Goal: Entertainment & Leisure: Consume media (video, audio)

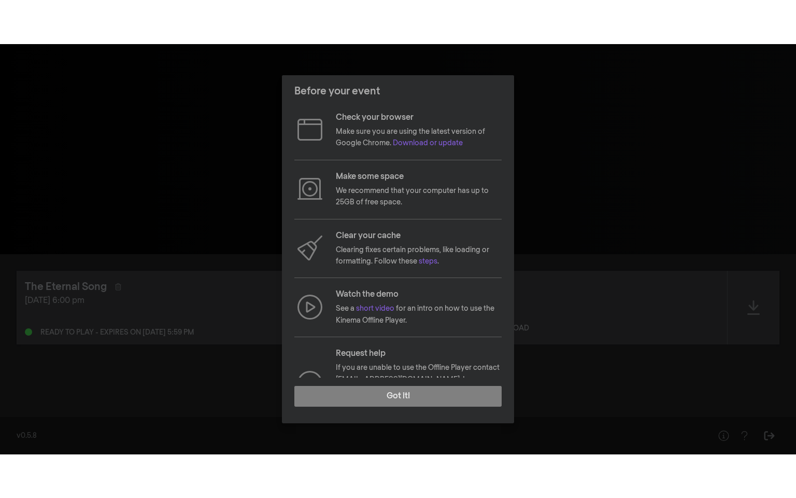
scroll to position [34, 0]
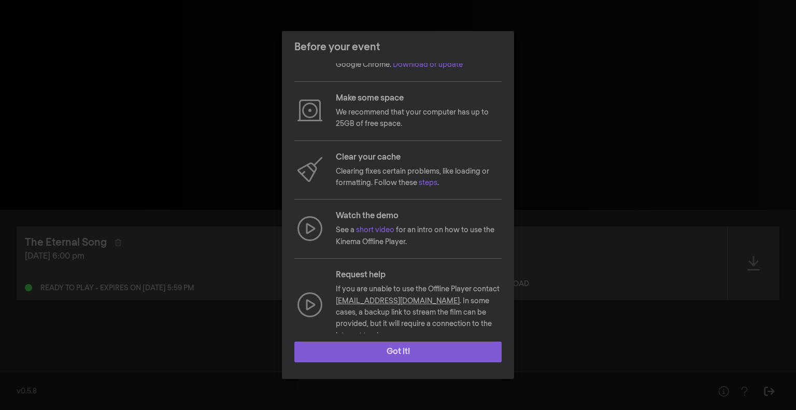
click at [403, 344] on button "Got it!" at bounding box center [398, 352] width 207 height 21
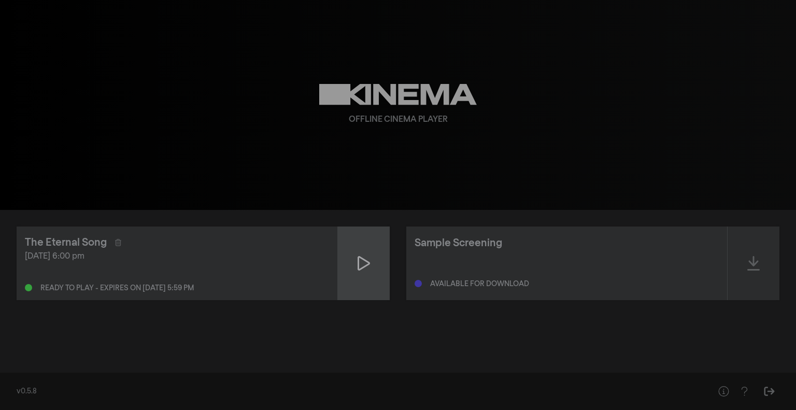
click at [370, 263] on div at bounding box center [364, 264] width 52 height 74
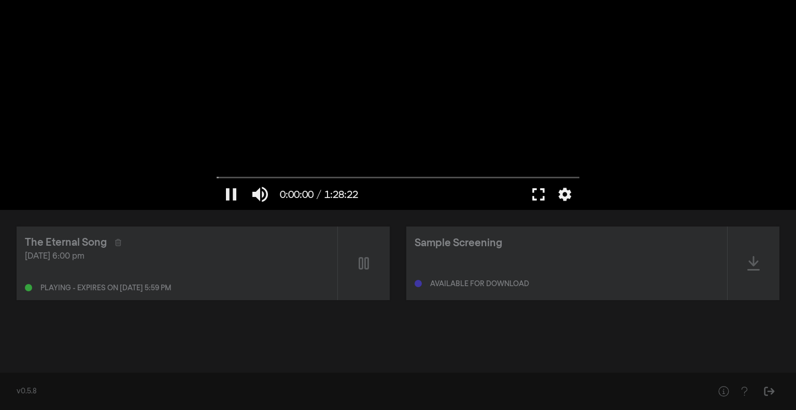
click at [538, 196] on button "fullscreen" at bounding box center [538, 194] width 29 height 31
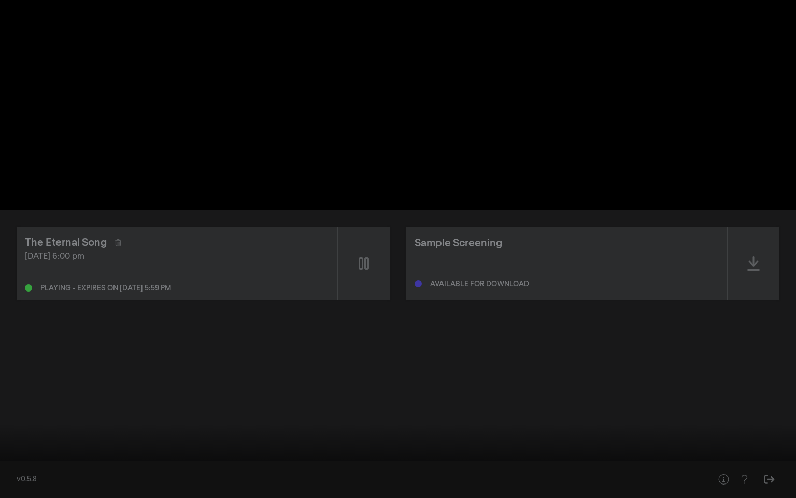
click at [620, 213] on div at bounding box center [398, 249] width 796 height 498
click at [775, 410] on button "settings" at bounding box center [777, 482] width 24 height 31
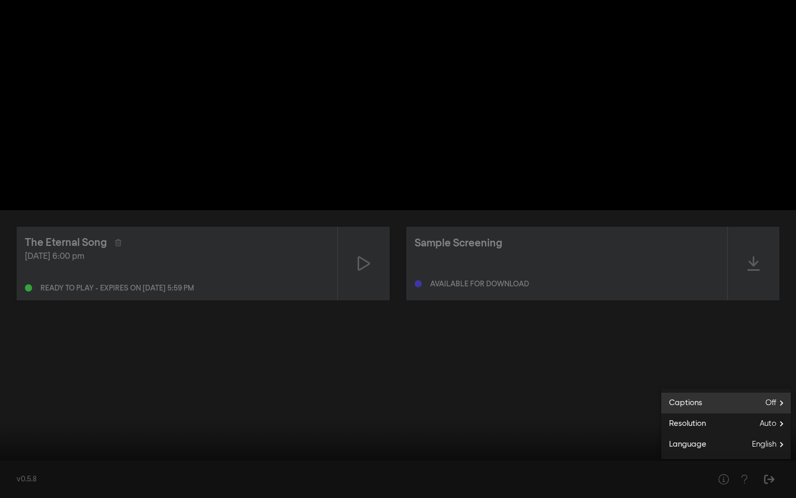
click at [757, 402] on label "Captions Off" at bounding box center [727, 403] width 130 height 21
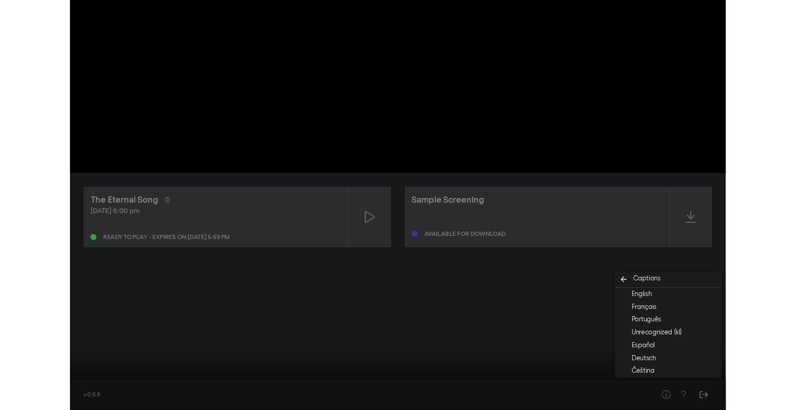
scroll to position [0, 0]
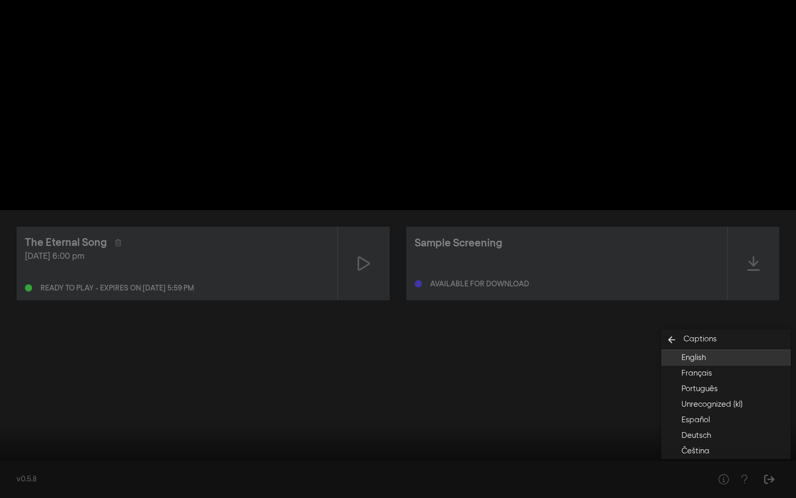
click at [712, 358] on button "English" at bounding box center [727, 358] width 130 height 16
click at [625, 397] on div at bounding box center [398, 249] width 796 height 498
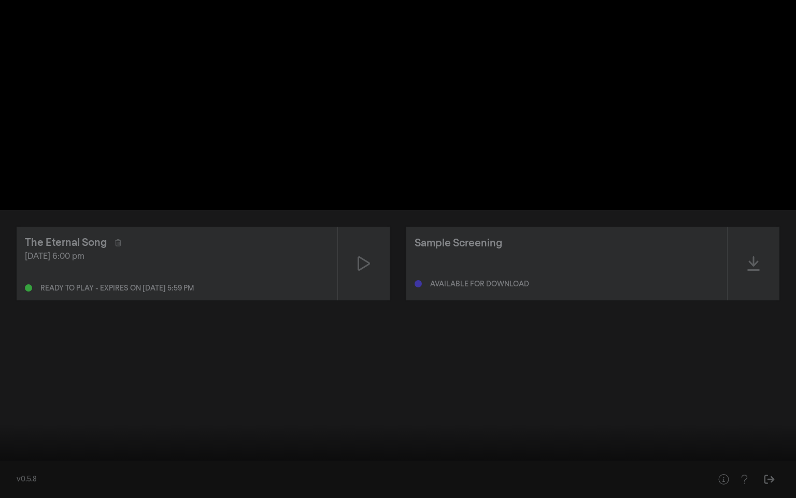
click at [779, 410] on button "settings" at bounding box center [777, 482] width 24 height 31
click at [561, 381] on div at bounding box center [398, 249] width 796 height 498
click at [19, 410] on button "play_arrow" at bounding box center [19, 482] width 29 height 31
click at [748, 410] on button "fullscreen_exit" at bounding box center [750, 482] width 29 height 31
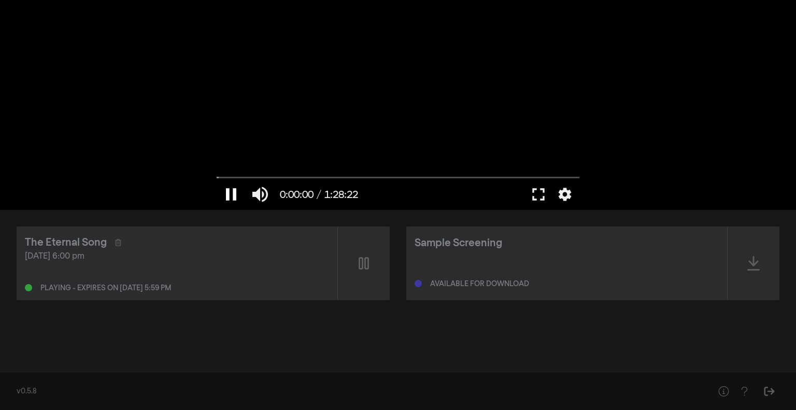
click at [222, 180] on input "Seek" at bounding box center [398, 178] width 363 height 6
drag, startPoint x: 220, startPoint y: 179, endPoint x: 243, endPoint y: 179, distance: 23.3
click at [243, 179] on input "Seek" at bounding box center [398, 177] width 363 height 6
drag, startPoint x: 245, startPoint y: 176, endPoint x: 227, endPoint y: 179, distance: 17.8
click at [227, 179] on input "Seek" at bounding box center [398, 177] width 363 height 6
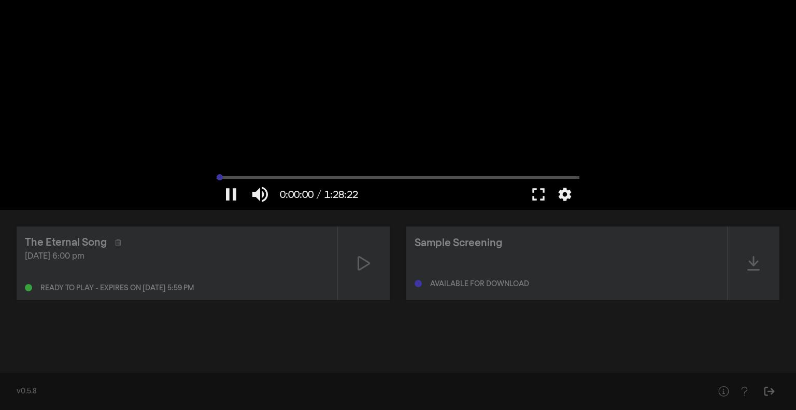
drag, startPoint x: 227, startPoint y: 179, endPoint x: 203, endPoint y: 179, distance: 23.9
click at [217, 179] on input "Seek" at bounding box center [398, 177] width 363 height 6
type input "0.1"
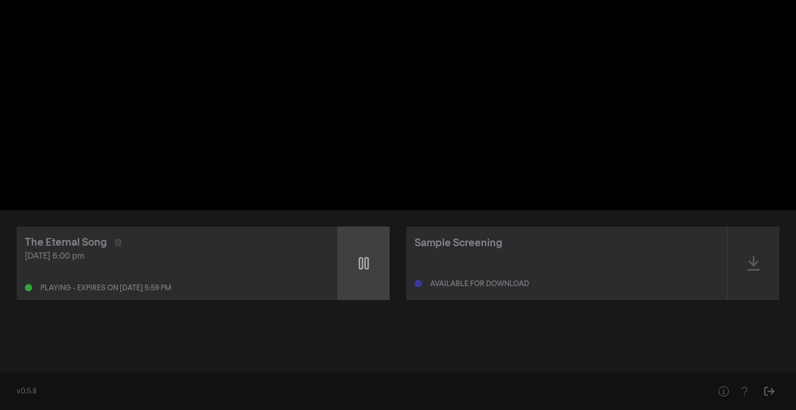
click at [370, 269] on div at bounding box center [364, 264] width 52 height 74
click at [370, 269] on icon at bounding box center [364, 263] width 12 height 17
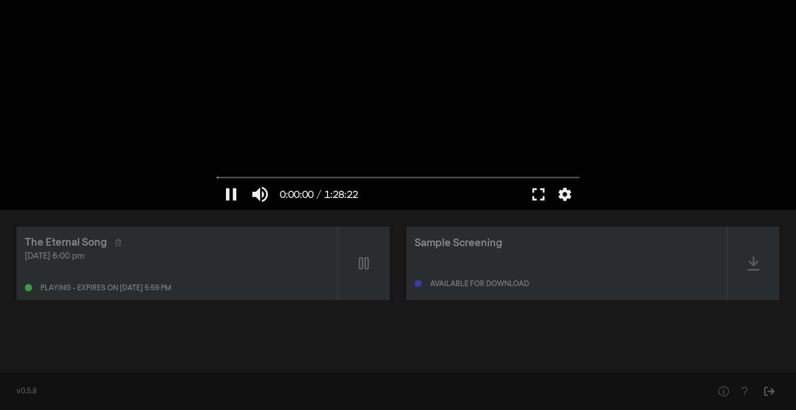
click at [504, 151] on div at bounding box center [398, 105] width 373 height 210
click at [232, 198] on button "play_arrow" at bounding box center [231, 194] width 29 height 31
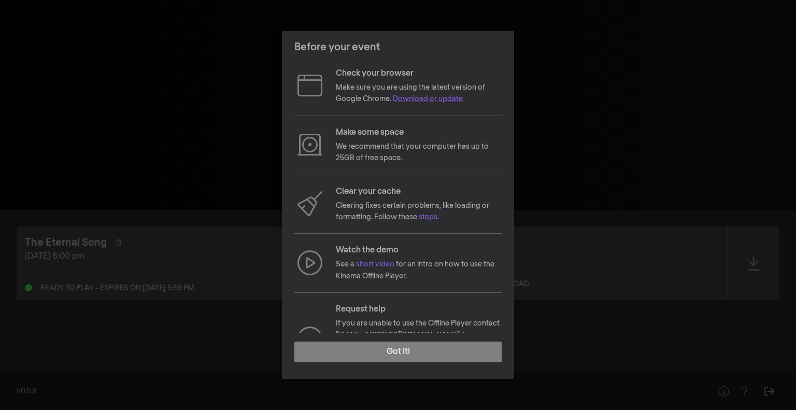
click at [416, 100] on link "Download or update" at bounding box center [428, 98] width 70 height 7
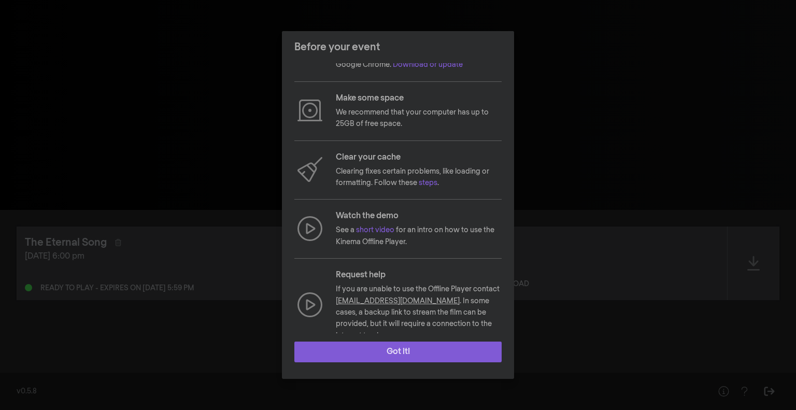
click at [413, 350] on button "Got it!" at bounding box center [398, 352] width 207 height 21
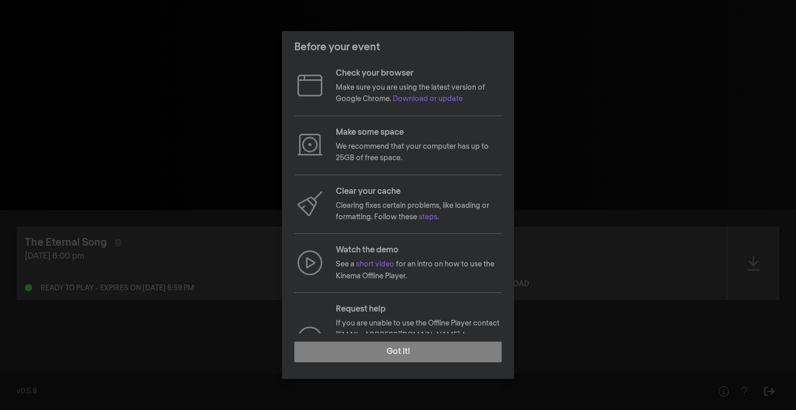
click at [596, 109] on div "Before your event Check your browser Make sure you are using the latest version…" at bounding box center [398, 205] width 796 height 410
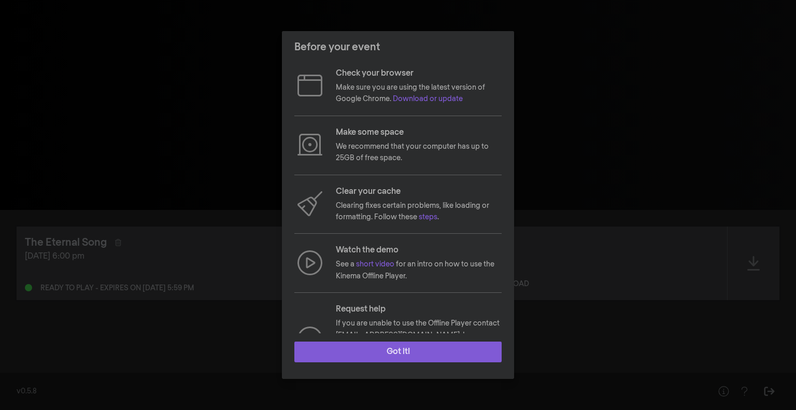
click at [413, 362] on button "Got it!" at bounding box center [398, 352] width 207 height 21
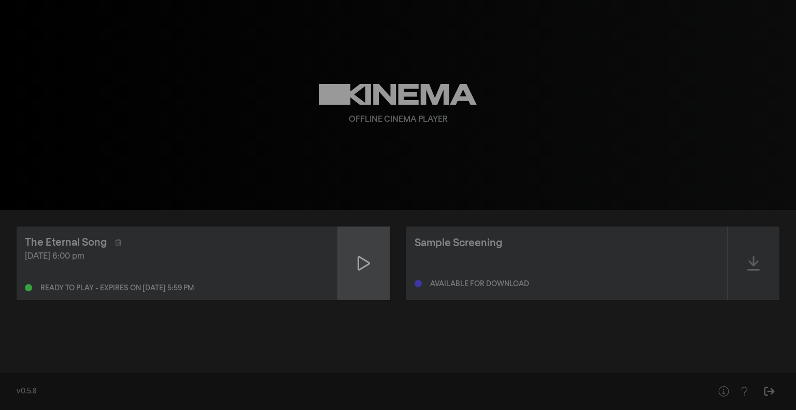
click at [375, 262] on div at bounding box center [364, 264] width 52 height 74
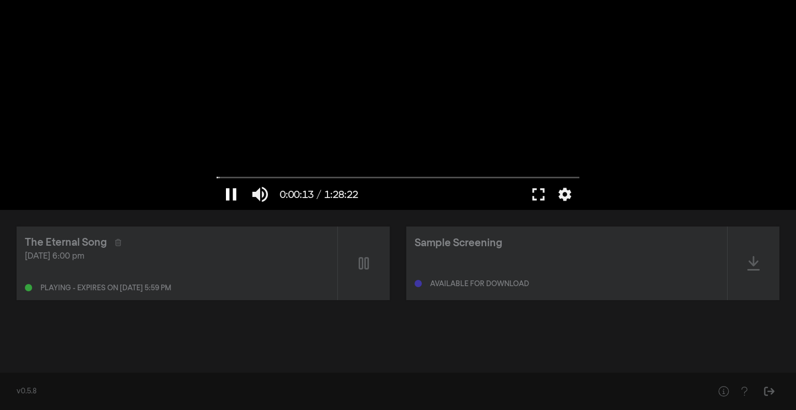
click at [235, 198] on button "pause" at bounding box center [231, 194] width 29 height 31
click at [228, 204] on button "play_arrow" at bounding box center [231, 194] width 29 height 31
click at [529, 198] on button "fullscreen" at bounding box center [538, 194] width 29 height 31
click at [767, 135] on div "pause 0:01:16 / 1:28:22 volume_up fullscreen settings closed_caption Captions O…" at bounding box center [398, 105] width 796 height 210
click at [544, 199] on button "fullscreen" at bounding box center [538, 194] width 29 height 31
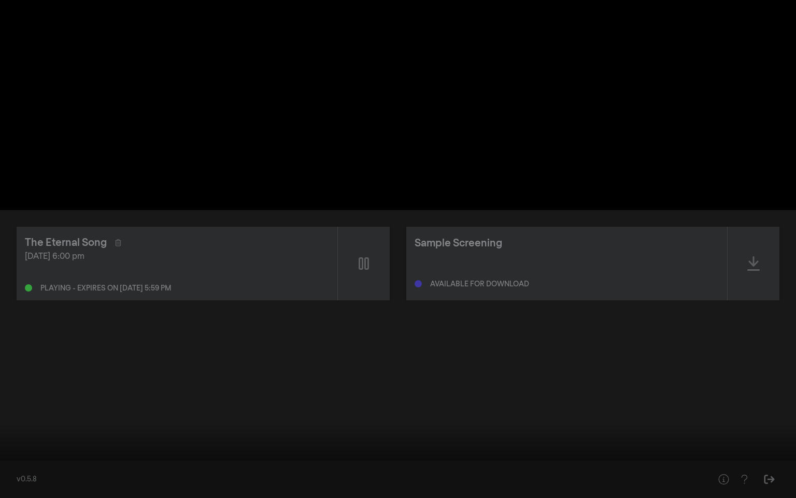
click at [563, 37] on div at bounding box center [398, 249] width 796 height 498
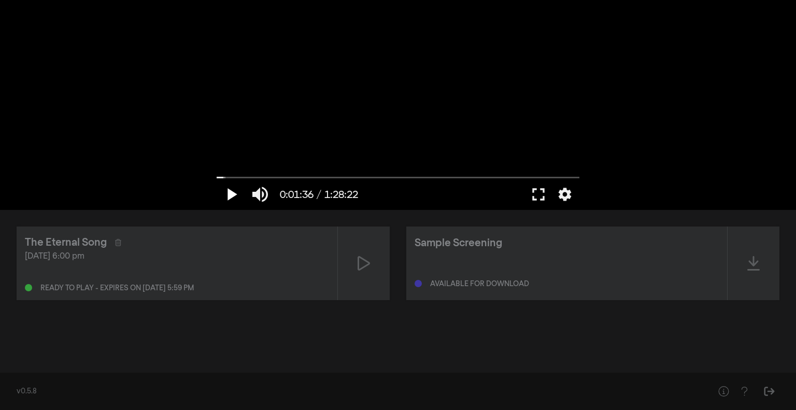
click at [227, 190] on button "play_arrow" at bounding box center [231, 194] width 29 height 31
drag, startPoint x: 269, startPoint y: 115, endPoint x: 137, endPoint y: 29, distance: 157.5
click at [137, 29] on div "pause 0:01:38 / 1:28:22 volume_up fullscreen settings closed_caption Captions O…" at bounding box center [398, 105] width 796 height 210
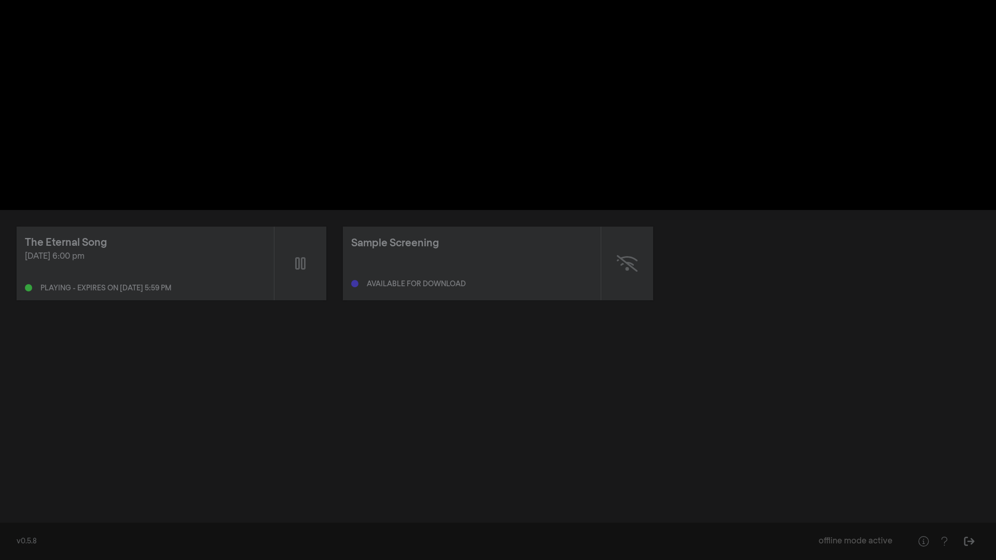
click at [67, 8] on div "pause 0:02:37 / 1:28:22 volume_up fullscreen settings closed_caption Captions O…" at bounding box center [498, 105] width 996 height 210
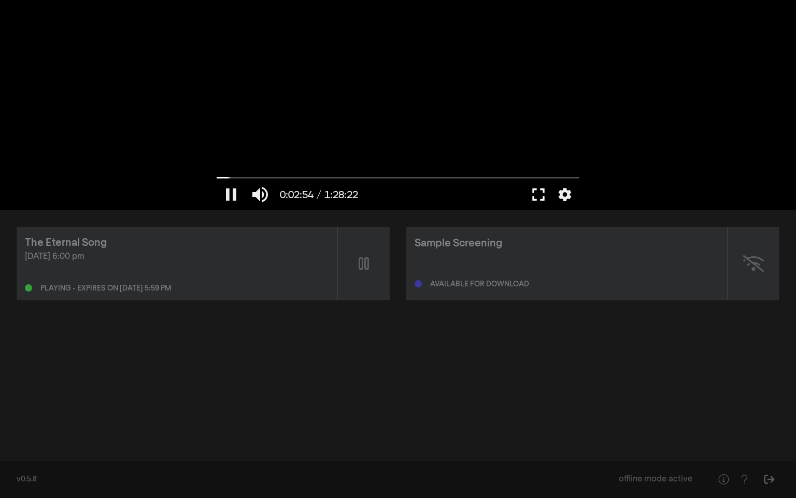
click at [541, 193] on button "fullscreen" at bounding box center [538, 194] width 29 height 31
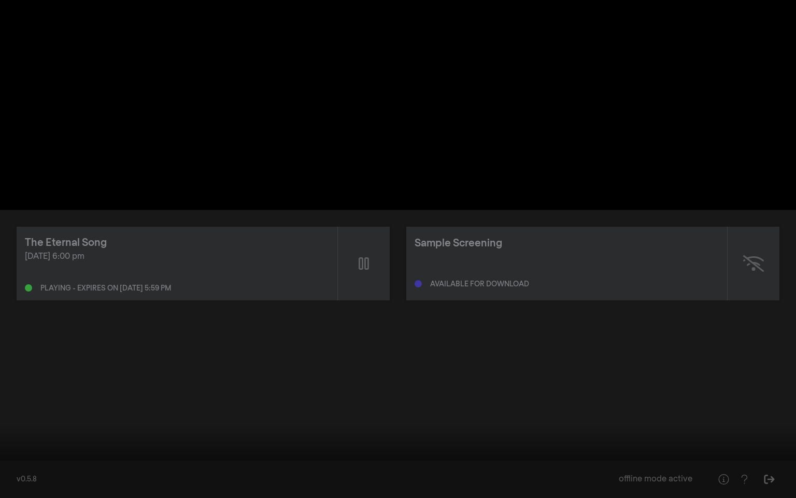
click at [158, 29] on div at bounding box center [398, 249] width 796 height 498
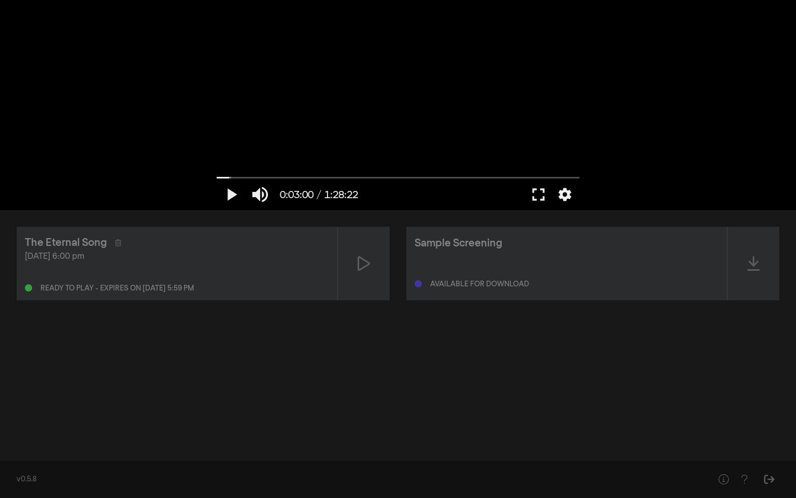
click at [254, 384] on div "The Eternal Song Sep 27, 2025 at 6:00 pm Ready to play - expires on Sep 28, 202…" at bounding box center [398, 331] width 796 height 243
click at [542, 191] on button "fullscreen" at bounding box center [538, 194] width 29 height 31
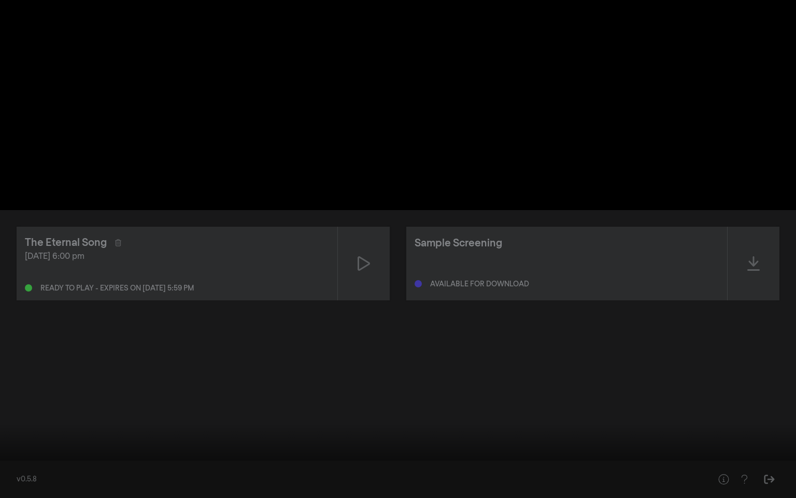
click at [18, 410] on button "play_arrow" at bounding box center [19, 482] width 29 height 31
click at [777, 410] on button "settings" at bounding box center [777, 482] width 24 height 31
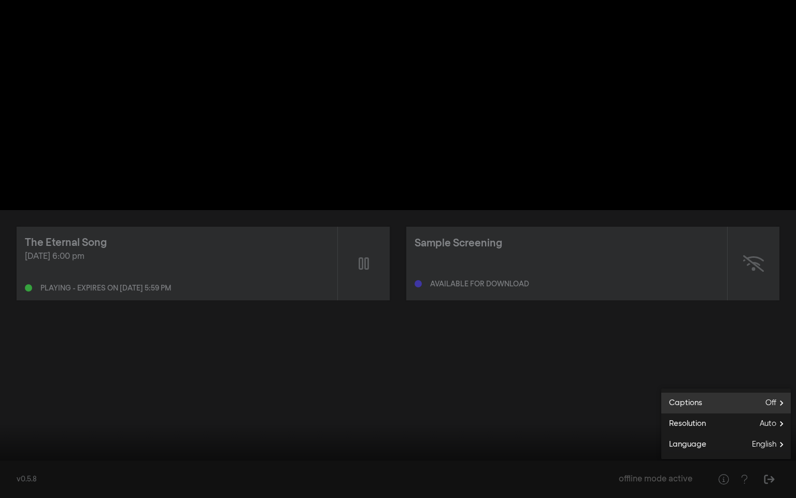
click at [772, 399] on span "Off" at bounding box center [778, 403] width 25 height 16
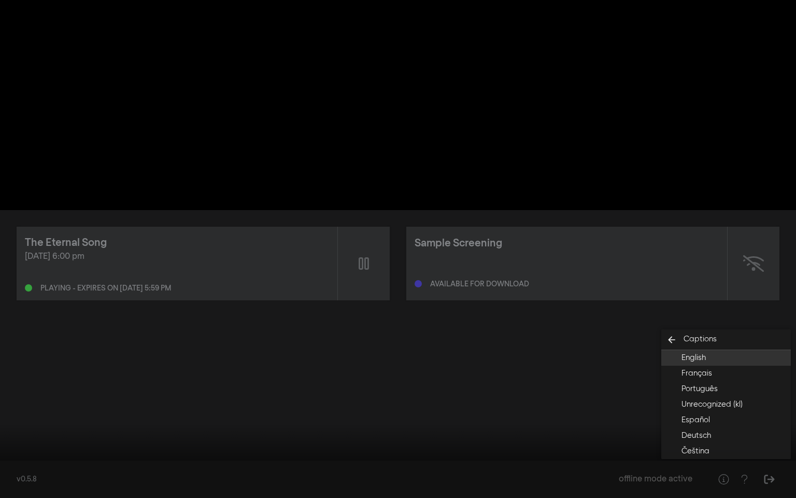
click at [720, 359] on button "English" at bounding box center [727, 358] width 130 height 16
click at [634, 410] on div at bounding box center [444, 482] width 584 height 31
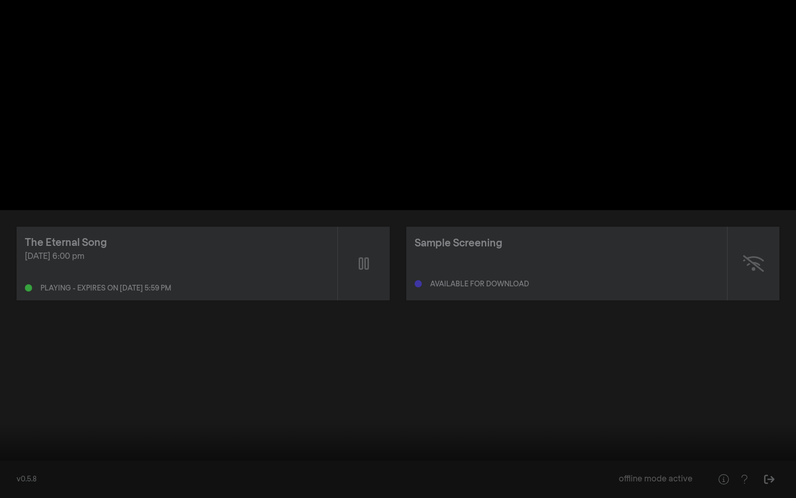
type input "635.780973"
